Goal: Navigation & Orientation: Understand site structure

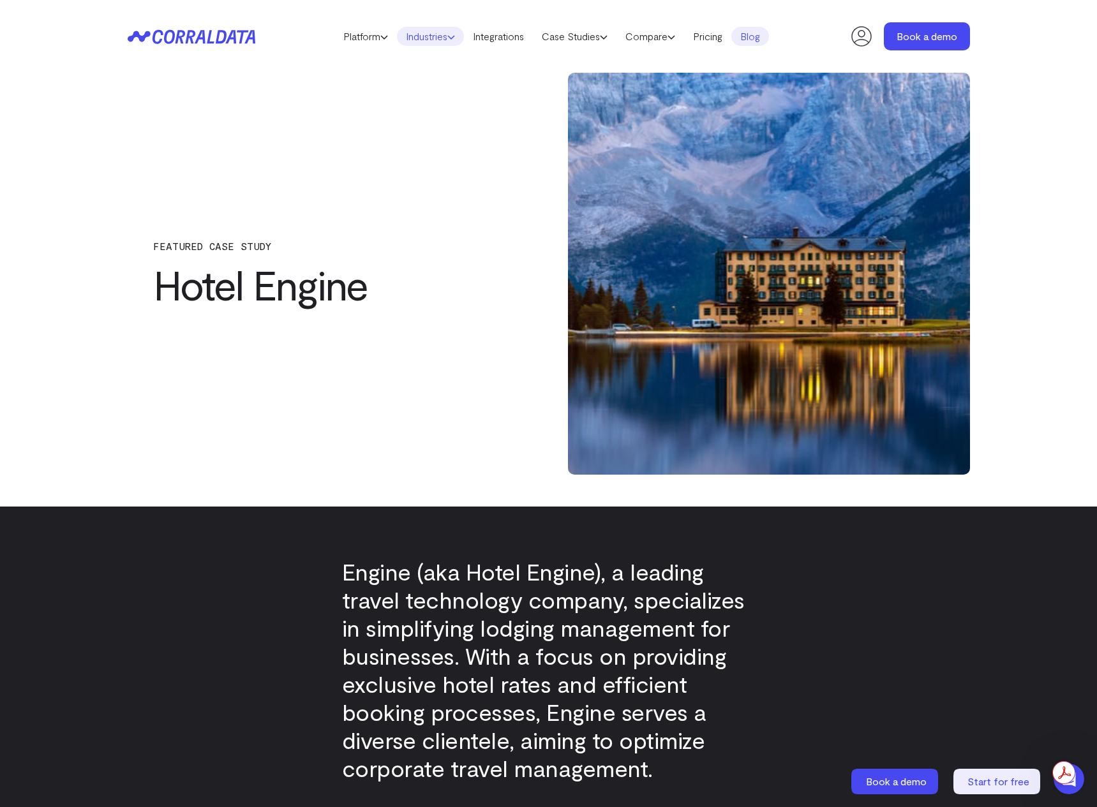
click at [438, 36] on link "Industries" at bounding box center [430, 36] width 67 height 19
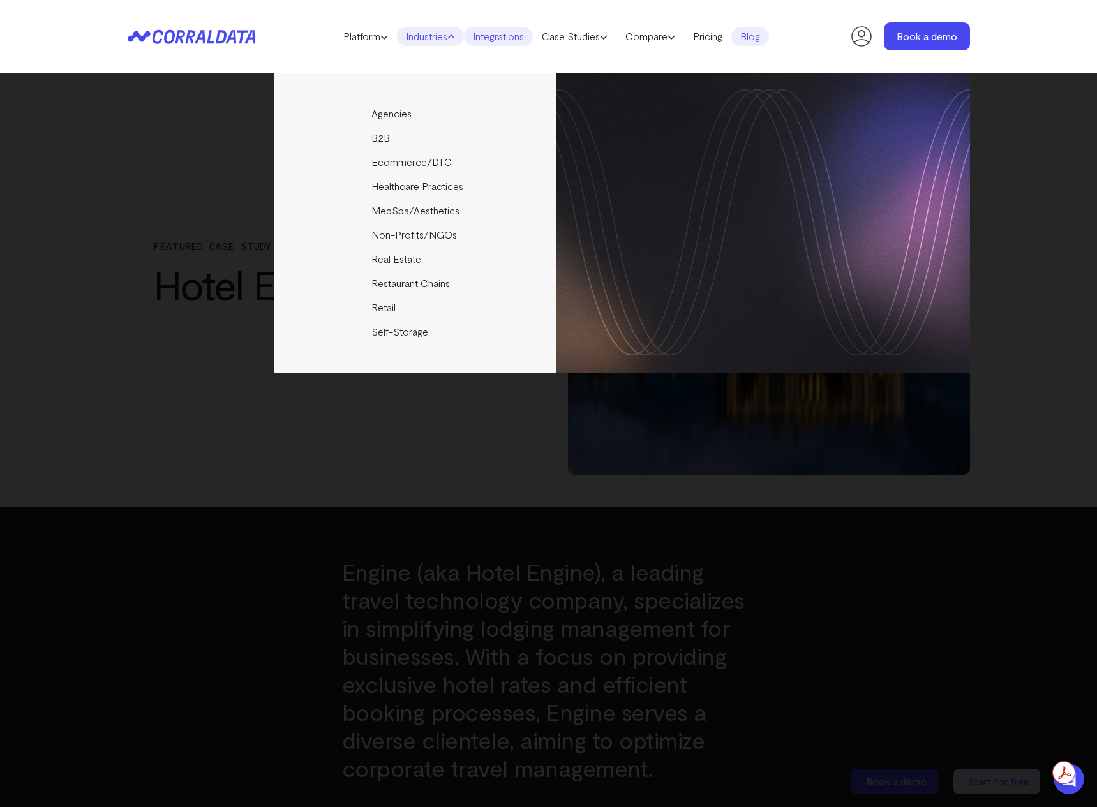
click at [494, 32] on link "Integrations" at bounding box center [498, 36] width 69 height 19
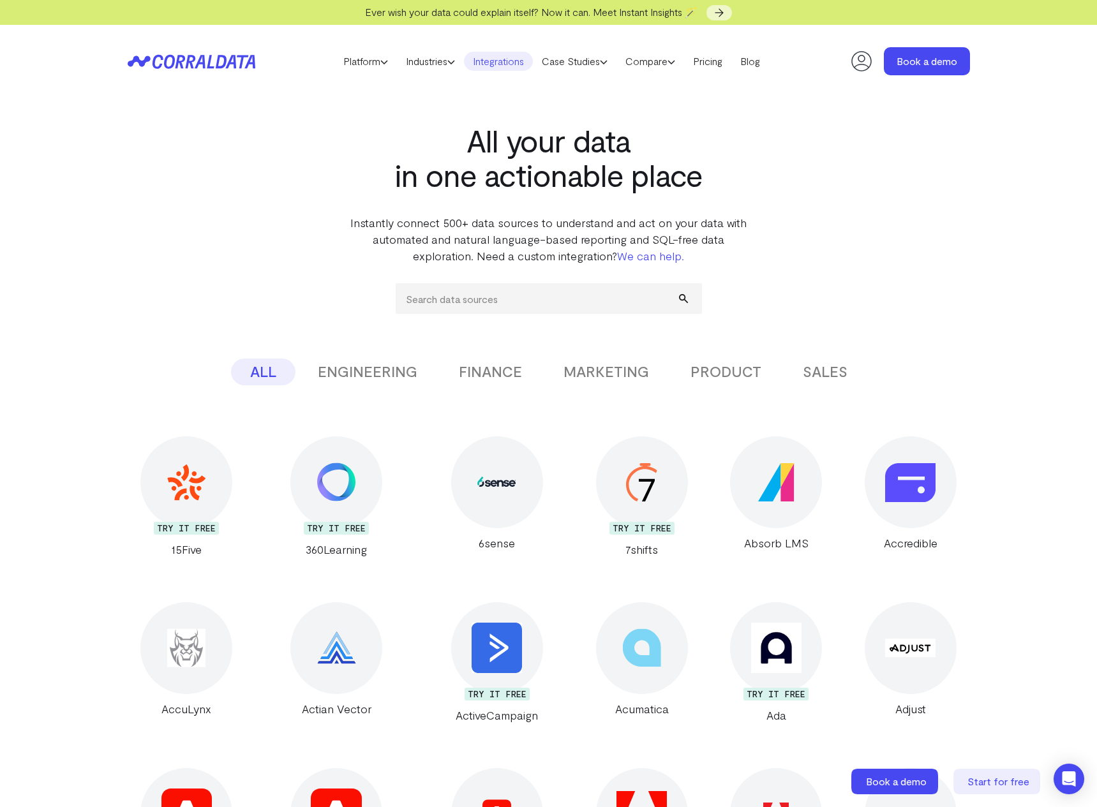
click at [589, 37] on header "Platform AI Reporting Use AI to effortlessly answer any business questions from…" at bounding box center [549, 61] width 842 height 73
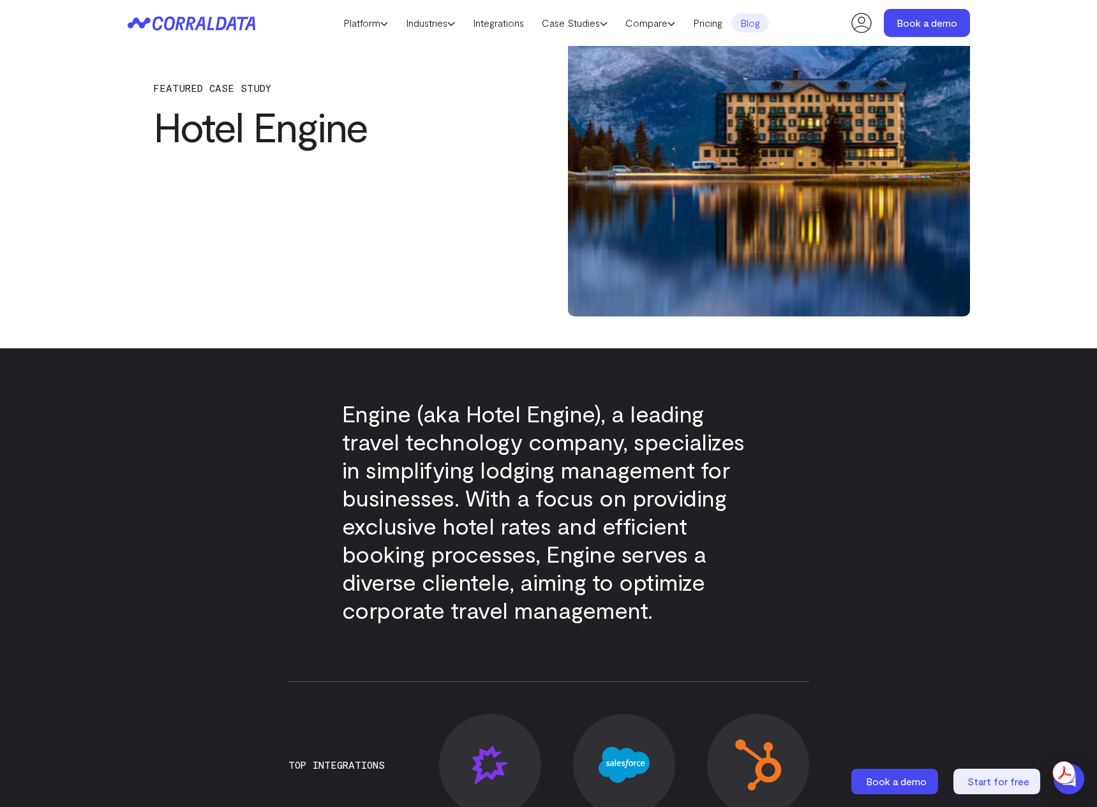
scroll to position [138, 0]
